Goal: Information Seeking & Learning: Check status

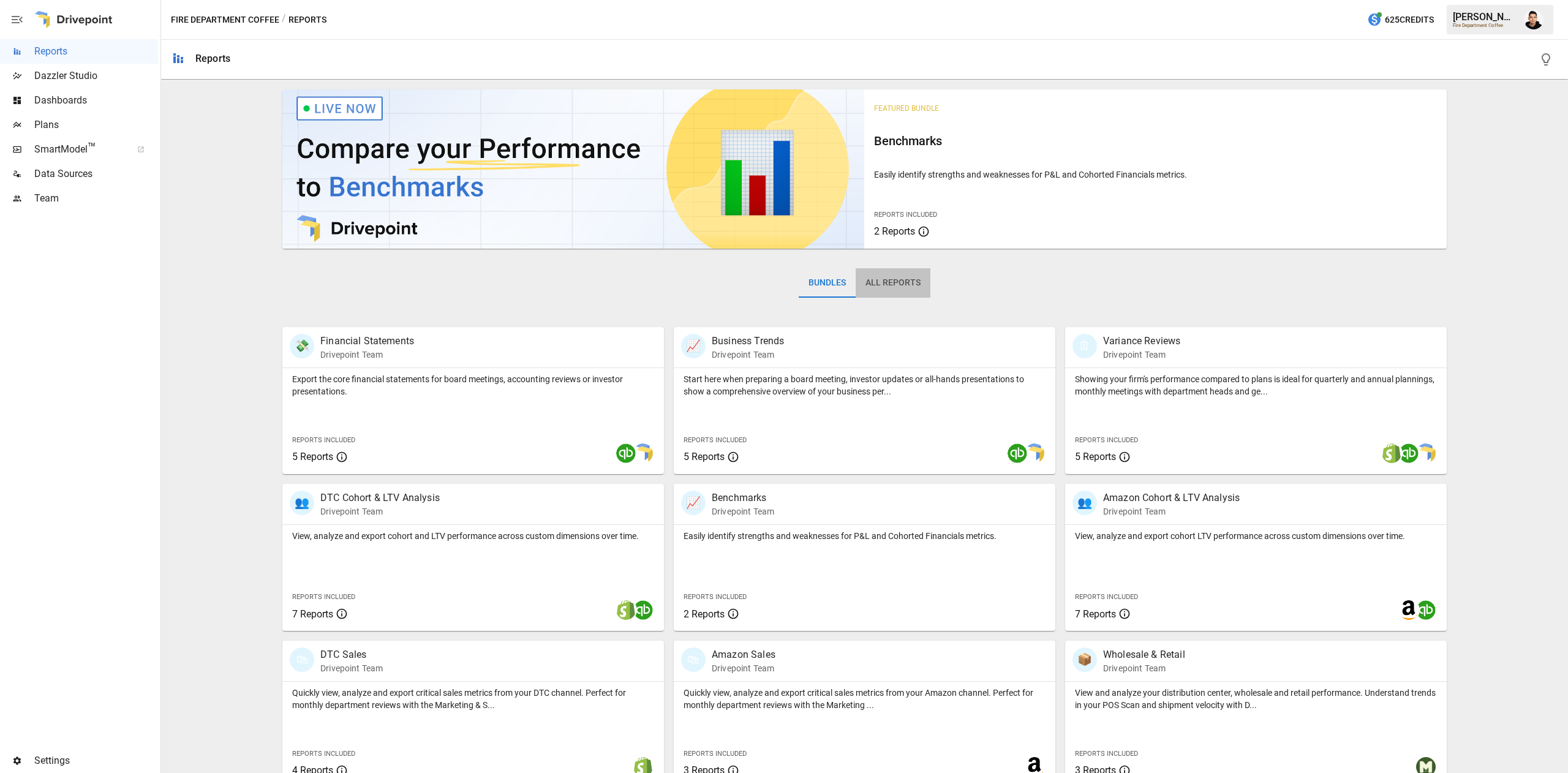
drag, startPoint x: 887, startPoint y: 292, endPoint x: 634, endPoint y: 279, distance: 253.3
click at [634, 279] on div "Bundles All Reports" at bounding box center [864, 292] width 1164 height 69
click at [62, 136] on div "Plans" at bounding box center [79, 125] width 158 height 24
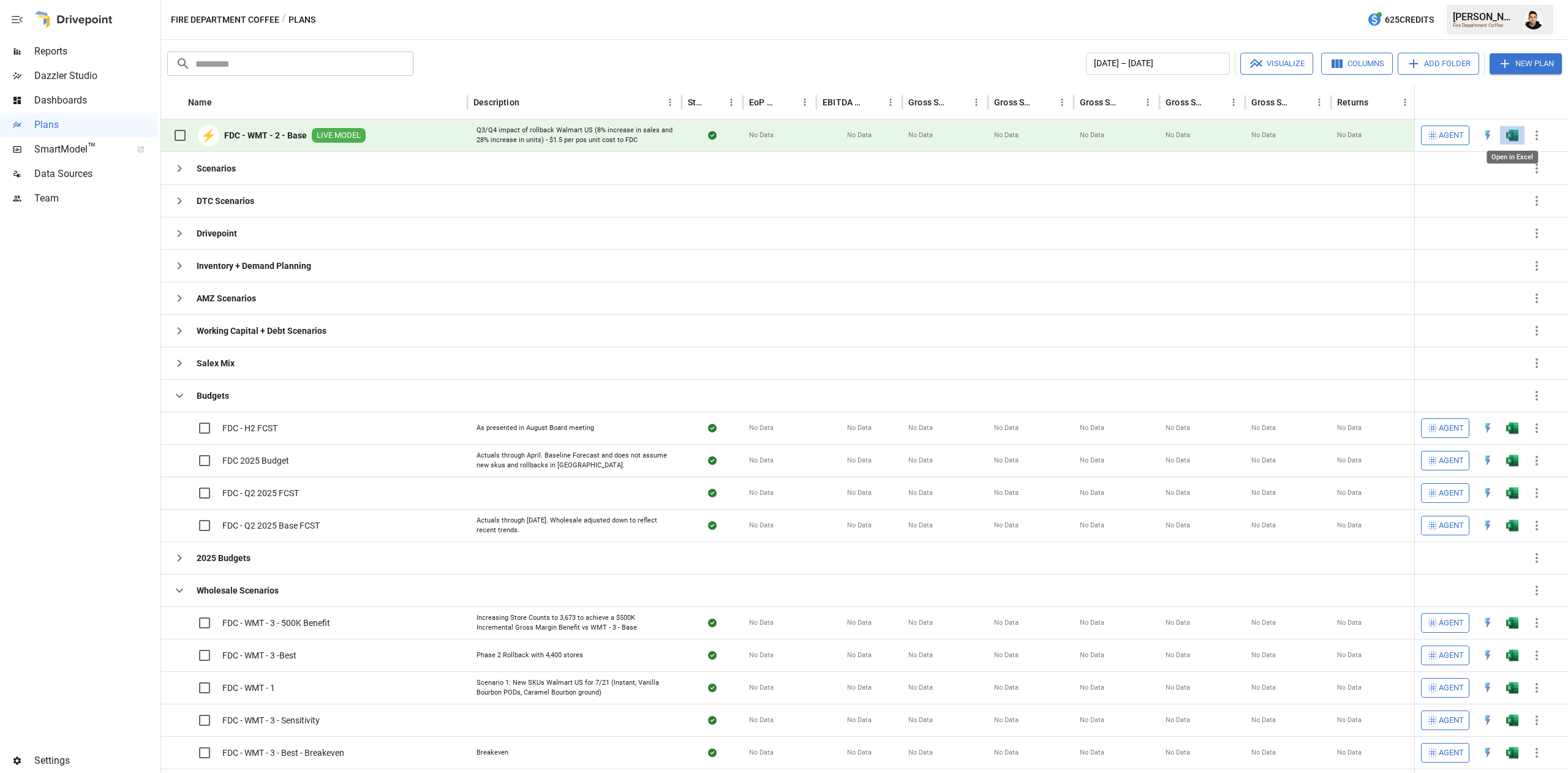
click at [1518, 134] on img "Open in Excel" at bounding box center [1512, 135] width 12 height 12
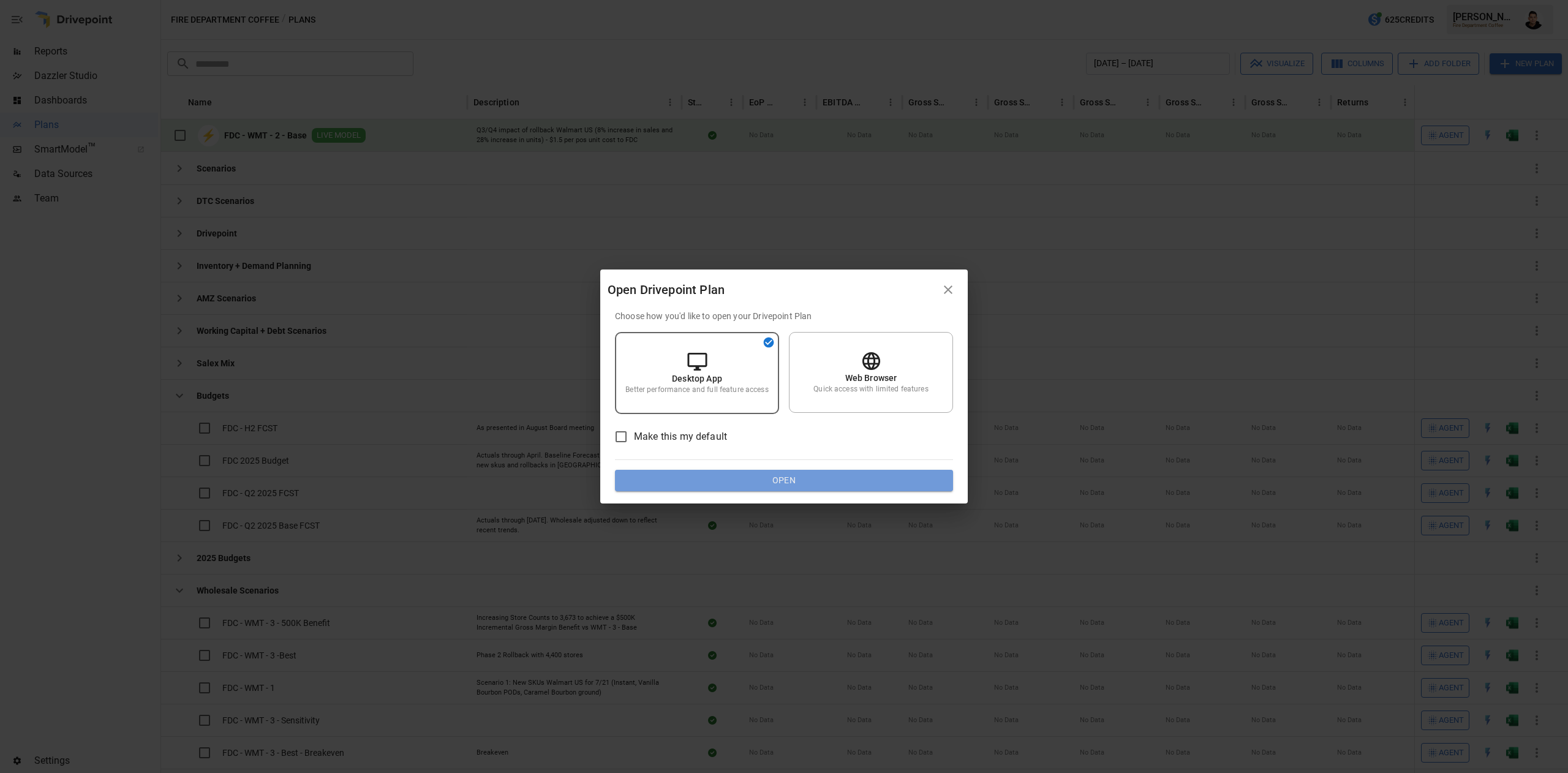
click at [828, 478] on button "Open" at bounding box center [784, 481] width 338 height 22
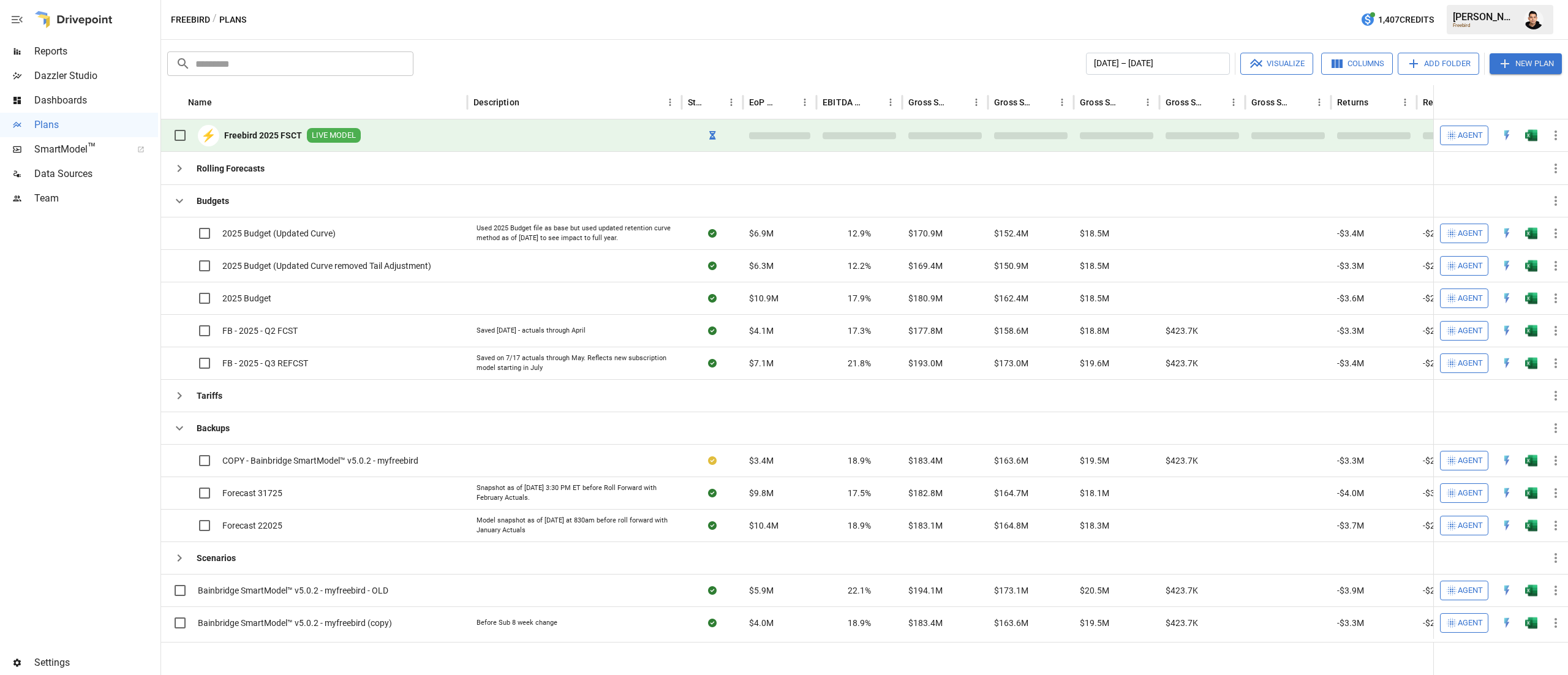
click at [1536, 16] on img "Francisco Sanchez" at bounding box center [1533, 20] width 20 height 20
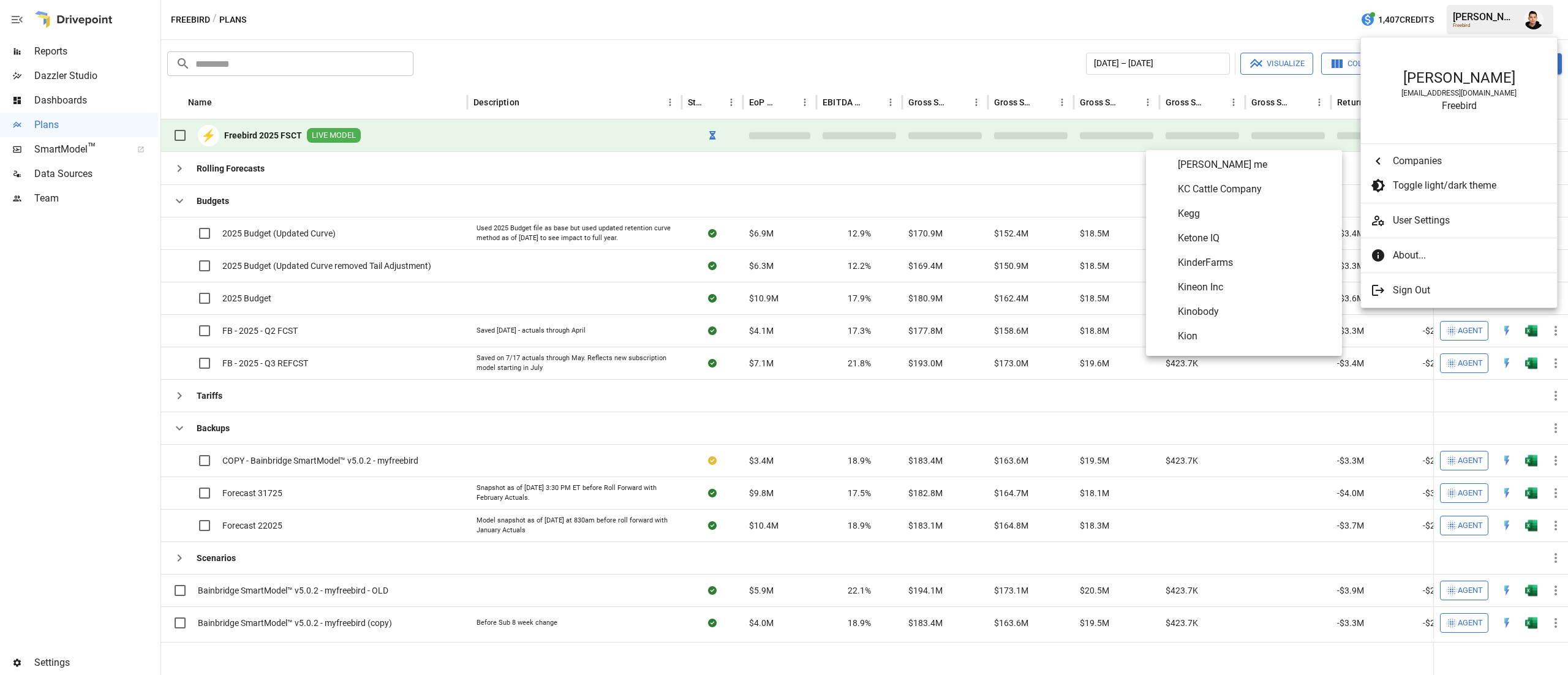
scroll to position [3532, 0]
click at [1229, 254] on li "KinderFarms" at bounding box center [1244, 261] width 196 height 24
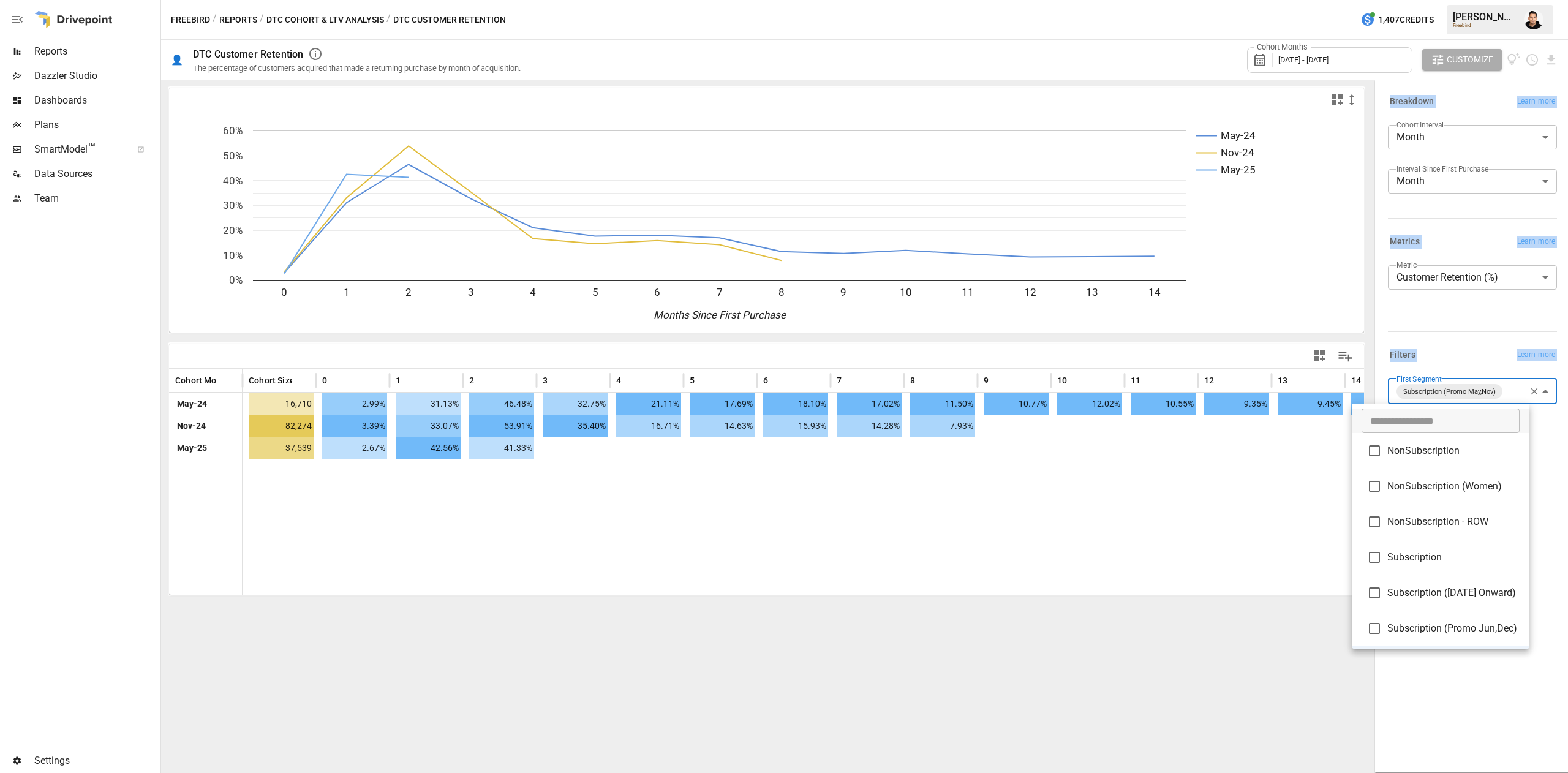
click at [1466, 0] on body "**********" at bounding box center [784, 0] width 1568 height 0
click at [1417, 599] on span "Subscription (Promo Jun,Dec)" at bounding box center [1453, 595] width 132 height 14
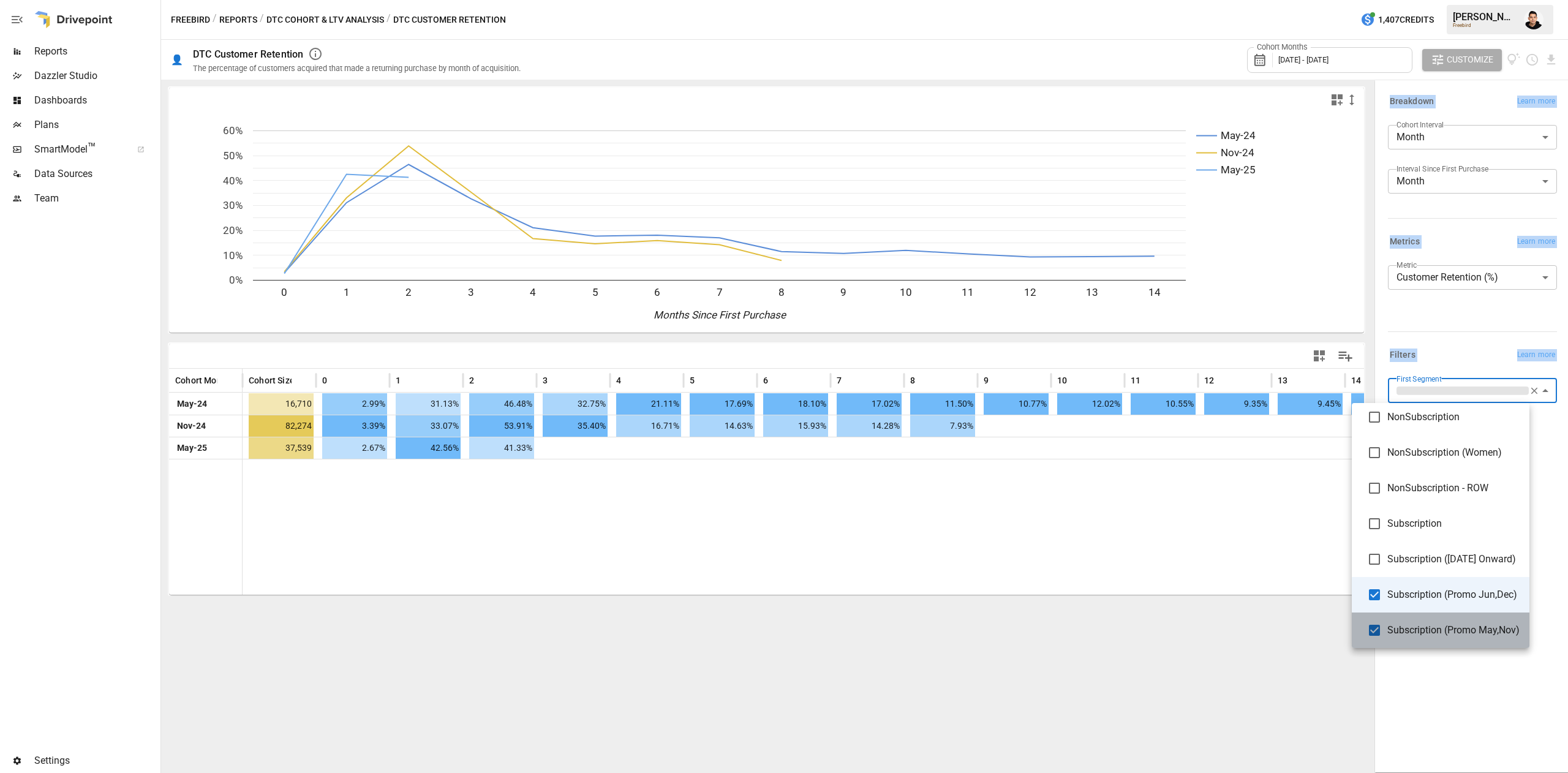
click at [1405, 636] on span "Subscription (Promo May,Nov)" at bounding box center [1453, 630] width 132 height 14
type input "**********"
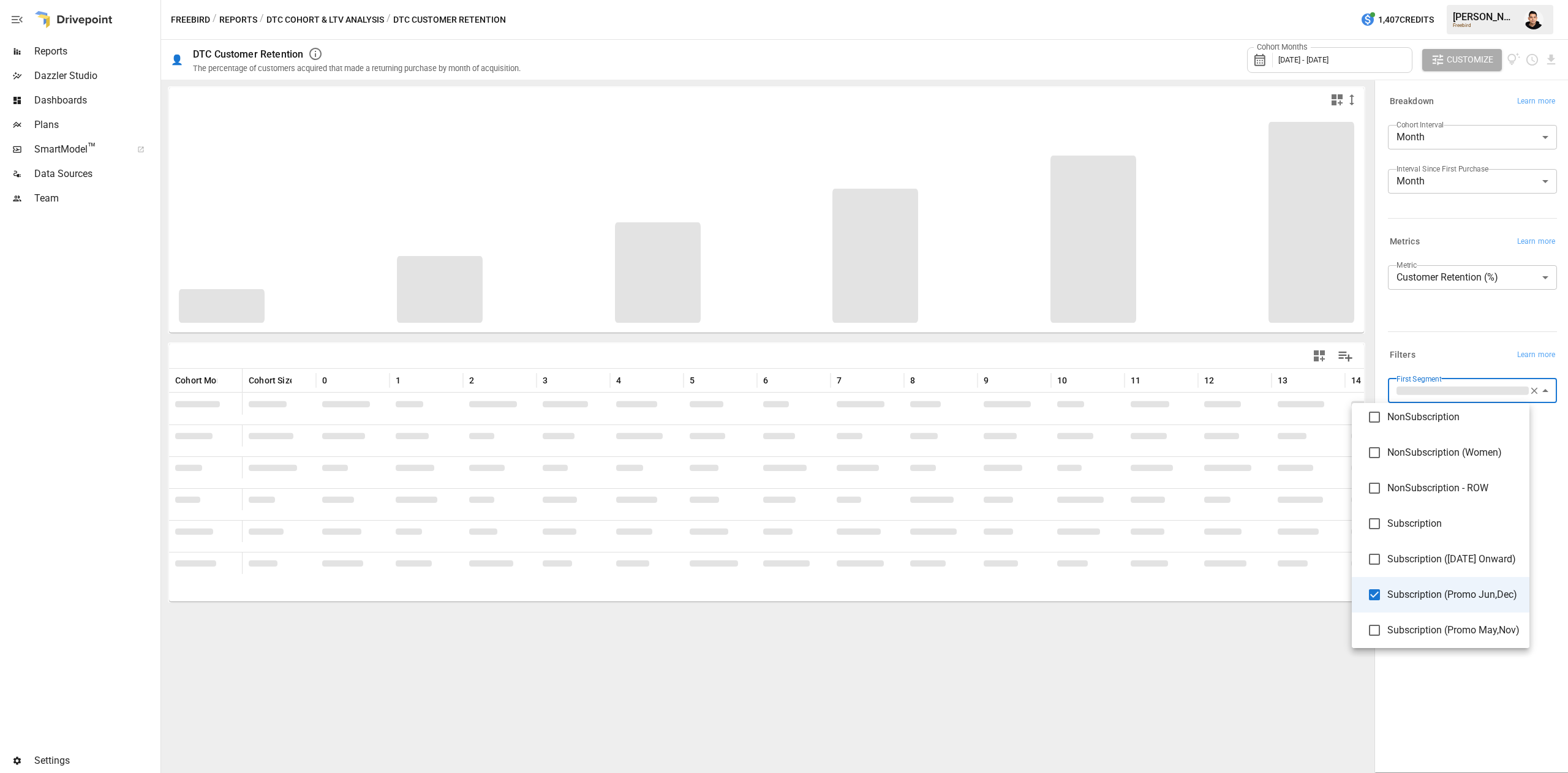
click at [1361, 55] on div at bounding box center [784, 386] width 1568 height 773
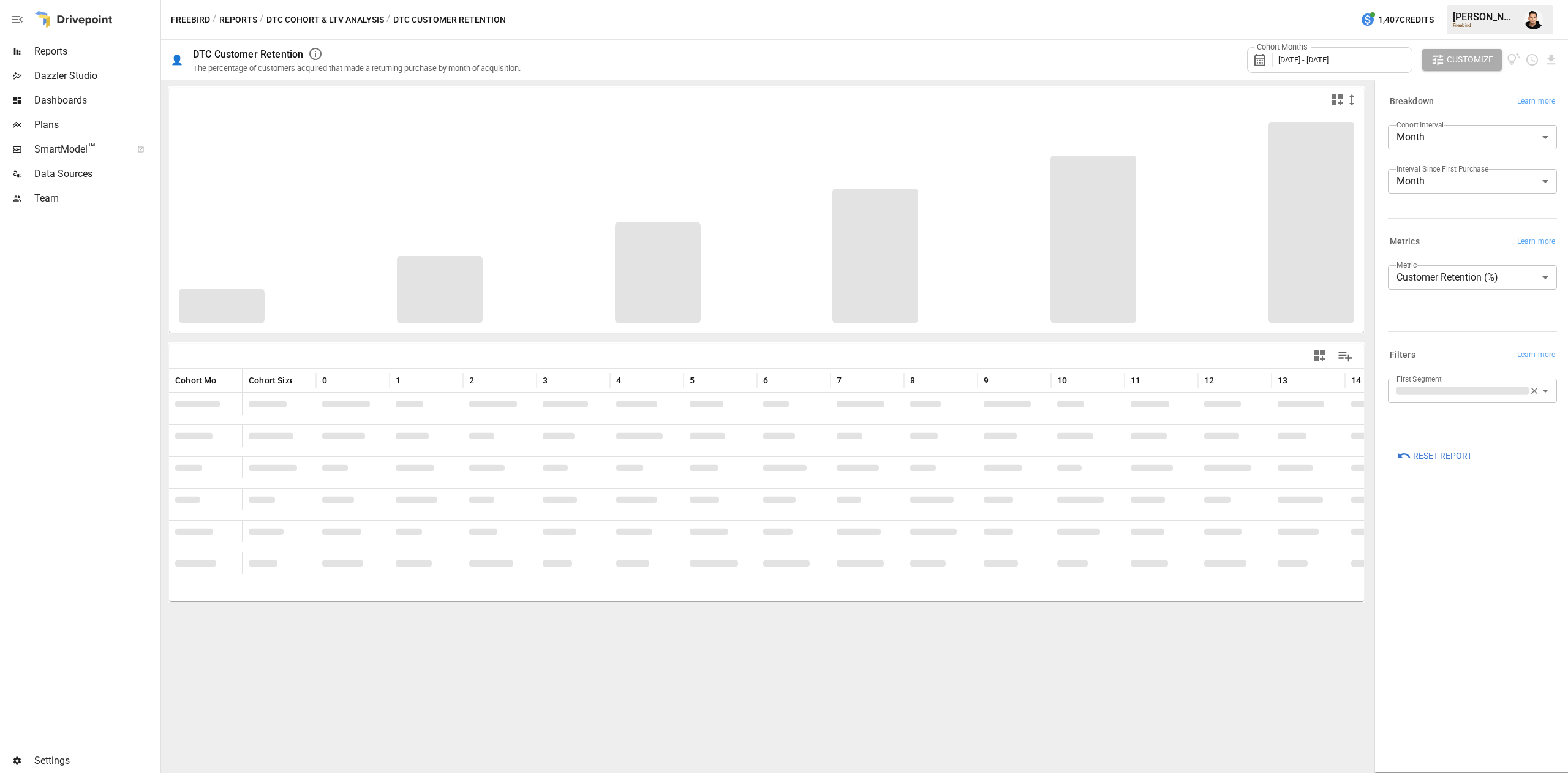
click at [1345, 66] on div "Cohort Months [DATE] - [DATE]" at bounding box center [1329, 60] width 165 height 26
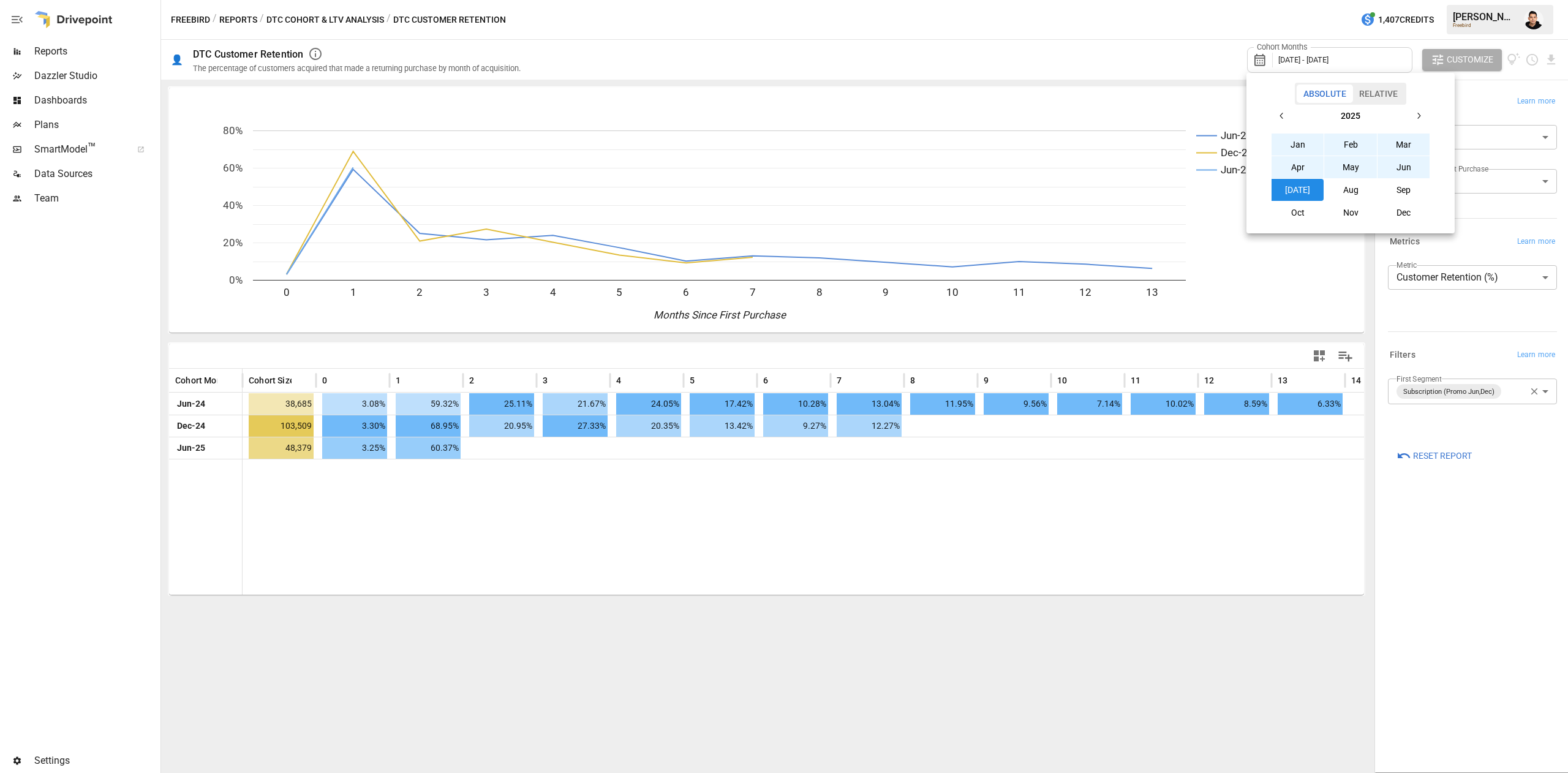
click at [1278, 117] on icon "button" at bounding box center [1282, 115] width 10 height 10
click at [1277, 102] on div "Absolute Relative" at bounding box center [1350, 94] width 199 height 22
click at [1278, 125] on button "button" at bounding box center [1282, 116] width 22 height 22
click at [1290, 134] on button "Jan" at bounding box center [1297, 145] width 52 height 22
click at [1416, 117] on icon "button" at bounding box center [1418, 115] width 10 height 10
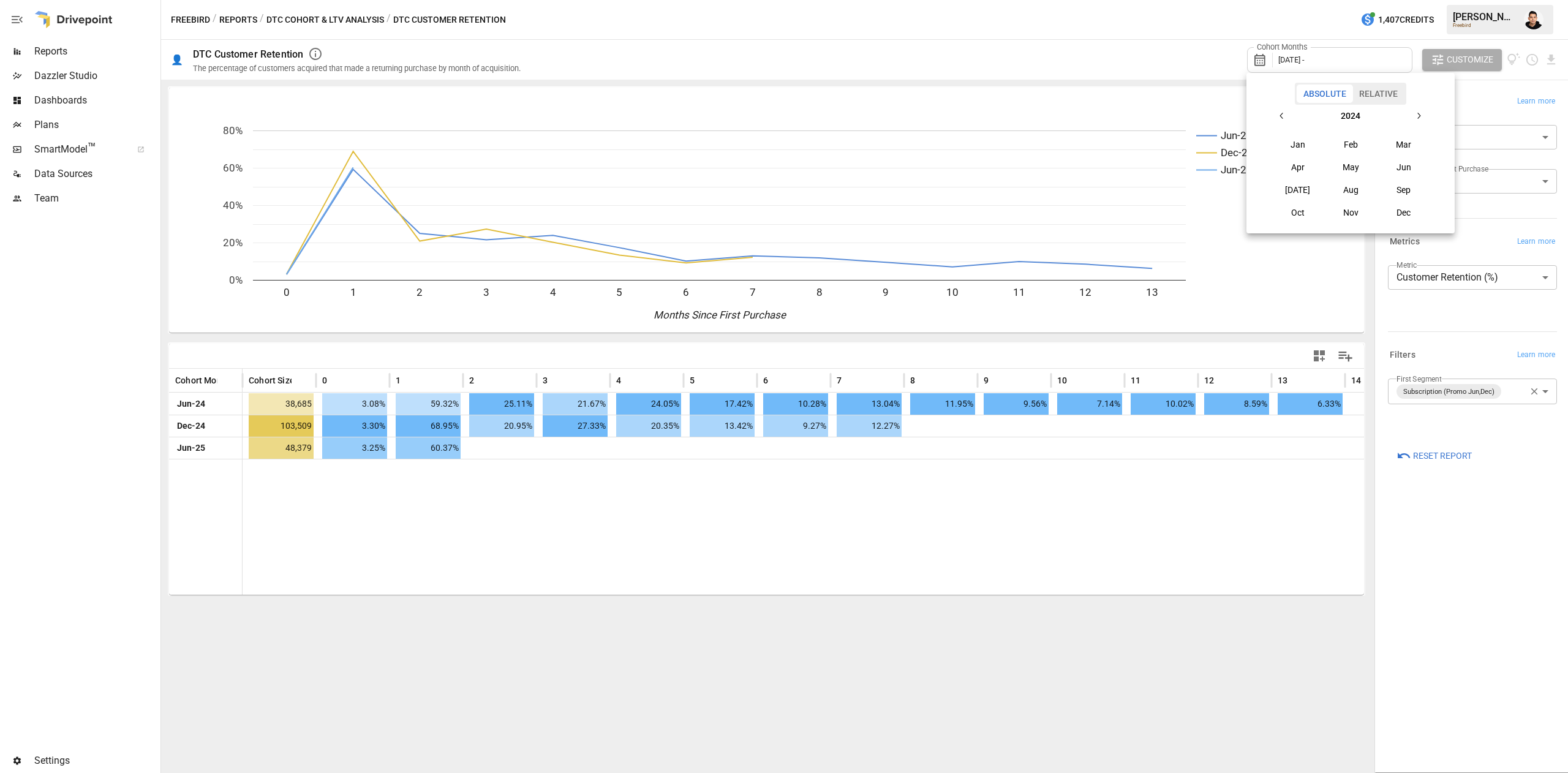
click at [1416, 117] on icon "button" at bounding box center [1418, 115] width 10 height 10
click at [1301, 183] on button "[DATE]" at bounding box center [1297, 190] width 52 height 22
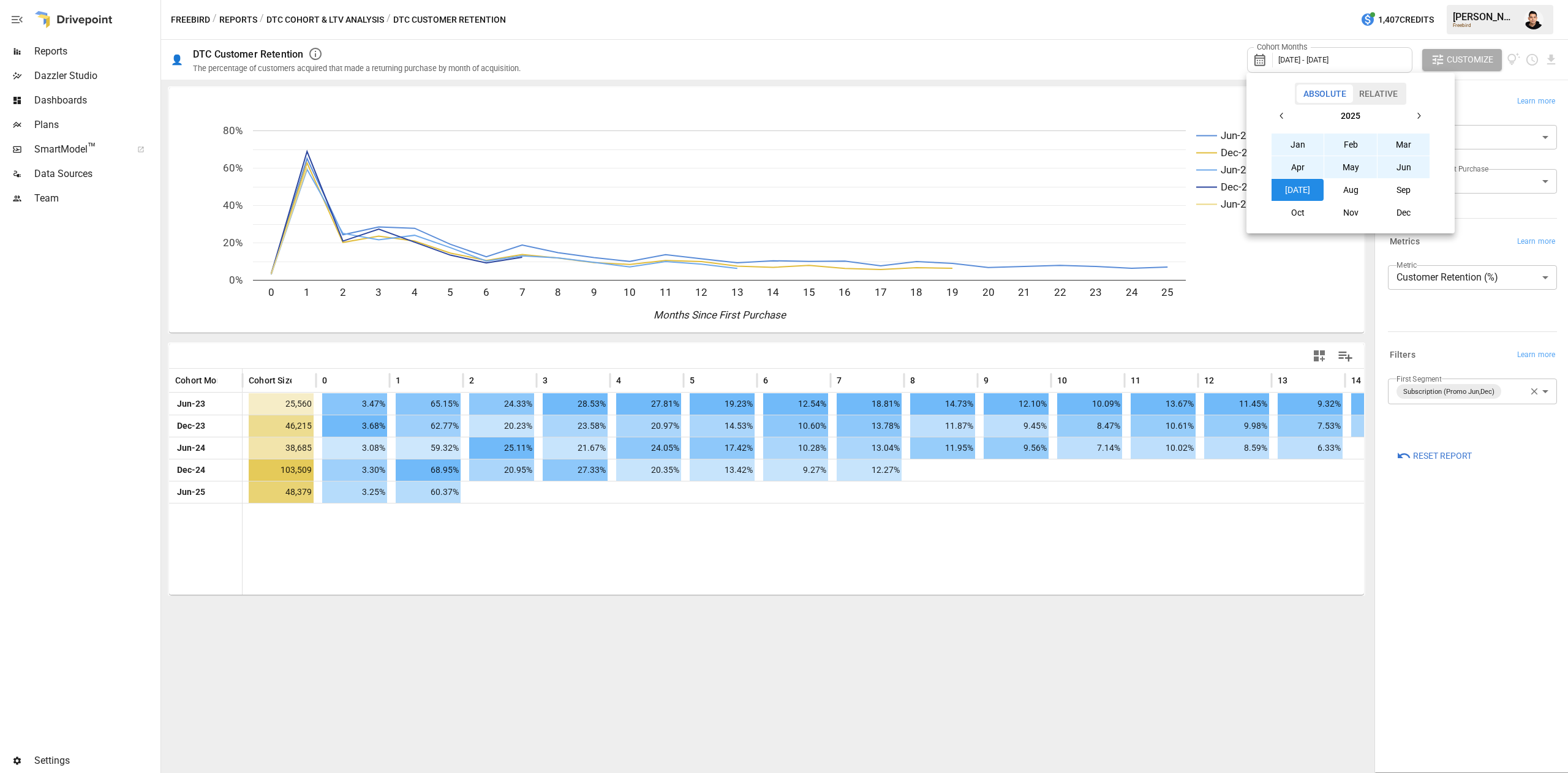
click at [851, 582] on div at bounding box center [784, 386] width 1568 height 773
